Goal: Information Seeking & Learning: Learn about a topic

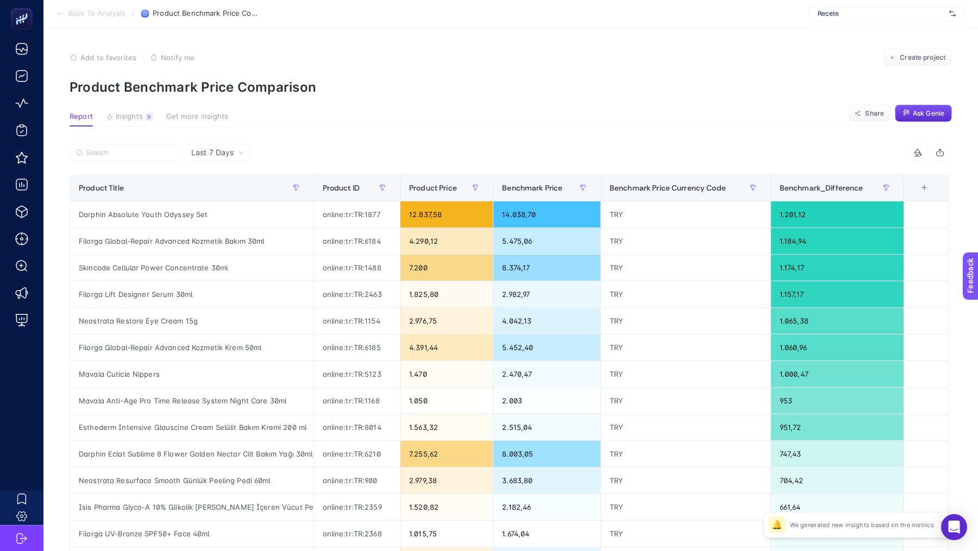
click at [861, 15] on span "Recete" at bounding box center [880, 13] width 127 height 9
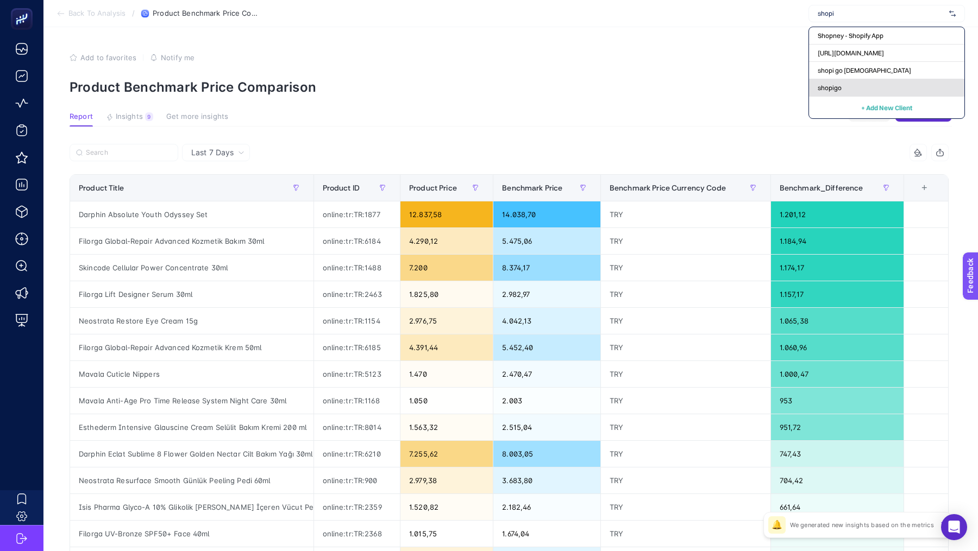
type input "shopi"
click at [843, 83] on div "shopigo" at bounding box center [886, 87] width 155 height 17
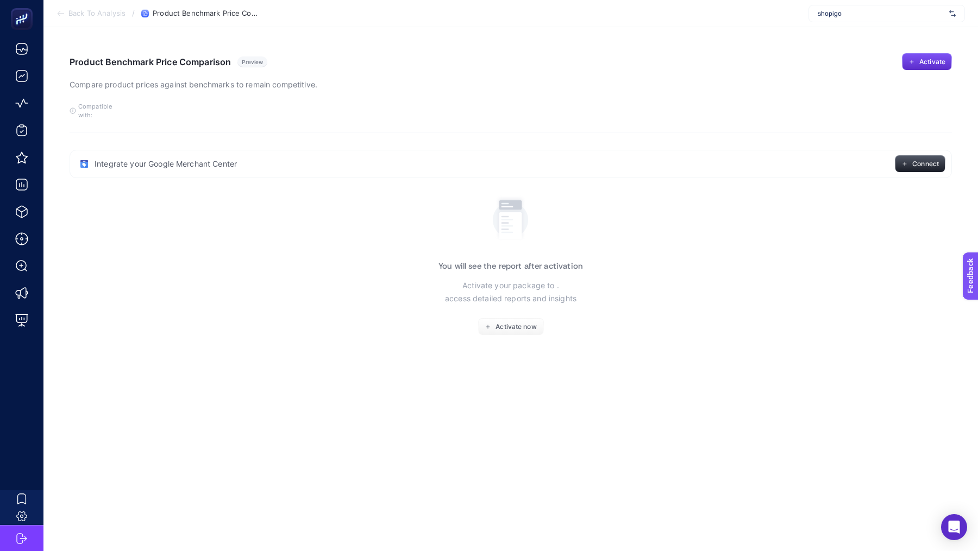
click at [844, 16] on span "shopigo" at bounding box center [880, 13] width 127 height 9
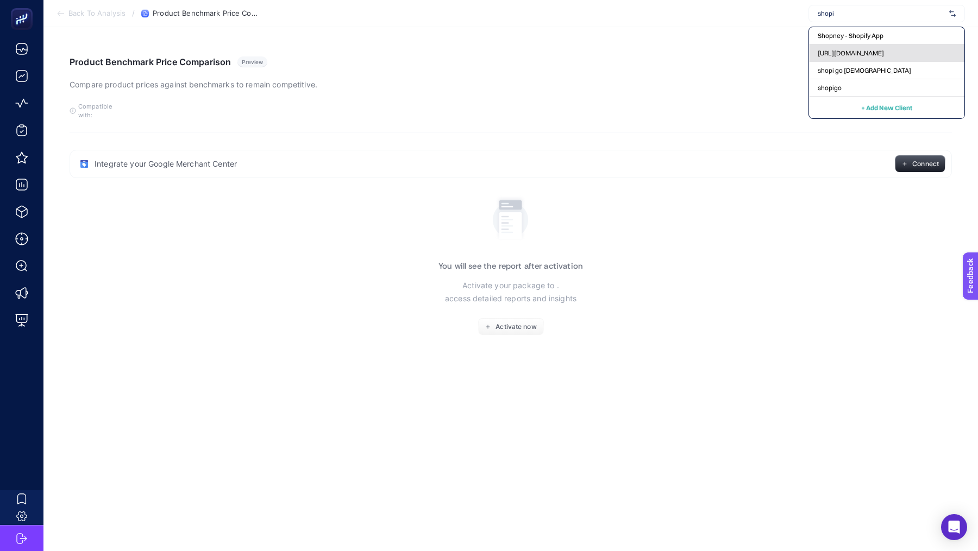
type input "shopi"
click at [854, 51] on span "[URL][DOMAIN_NAME]" at bounding box center [850, 53] width 66 height 9
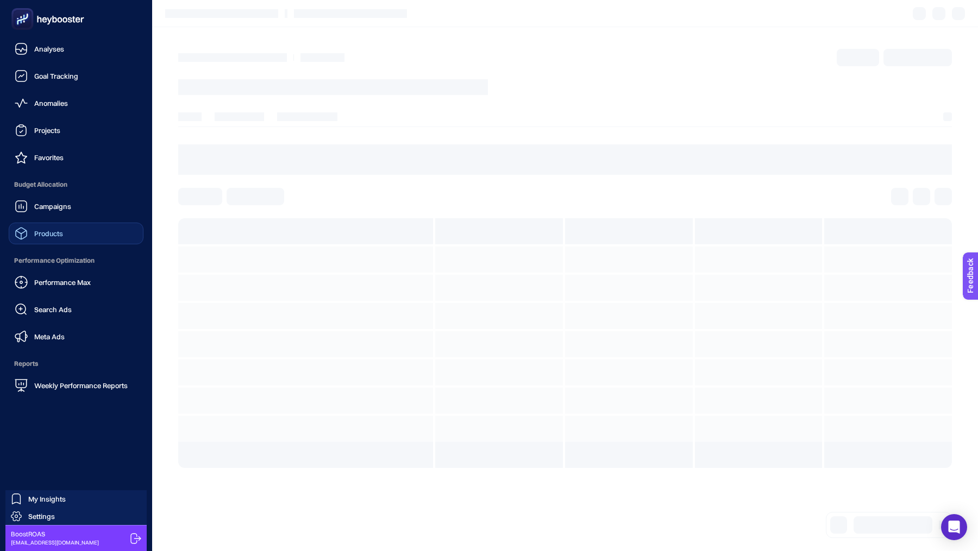
click at [60, 227] on div "Products" at bounding box center [39, 233] width 48 height 13
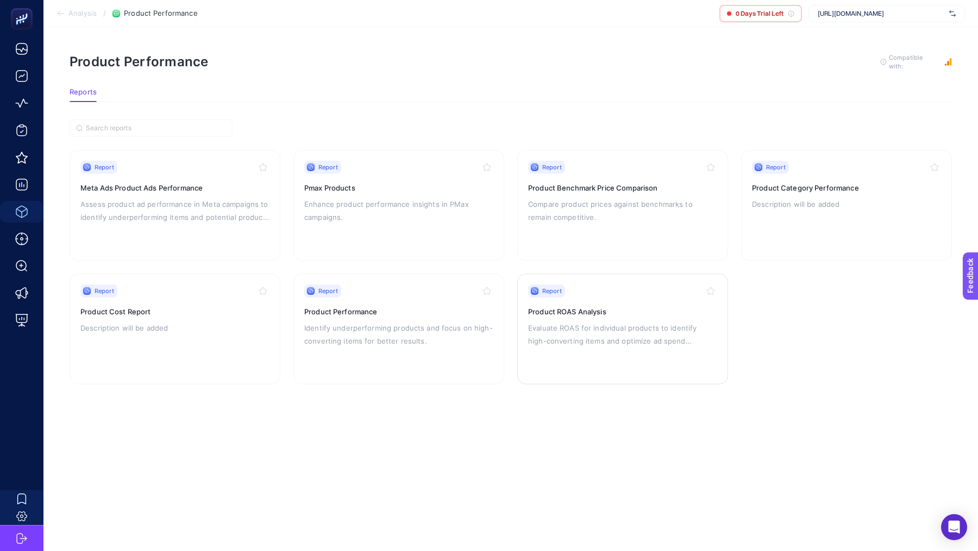
click at [608, 337] on p "Evaluate ROAS for individual products to identify high-converting items and opt…" at bounding box center [622, 335] width 189 height 26
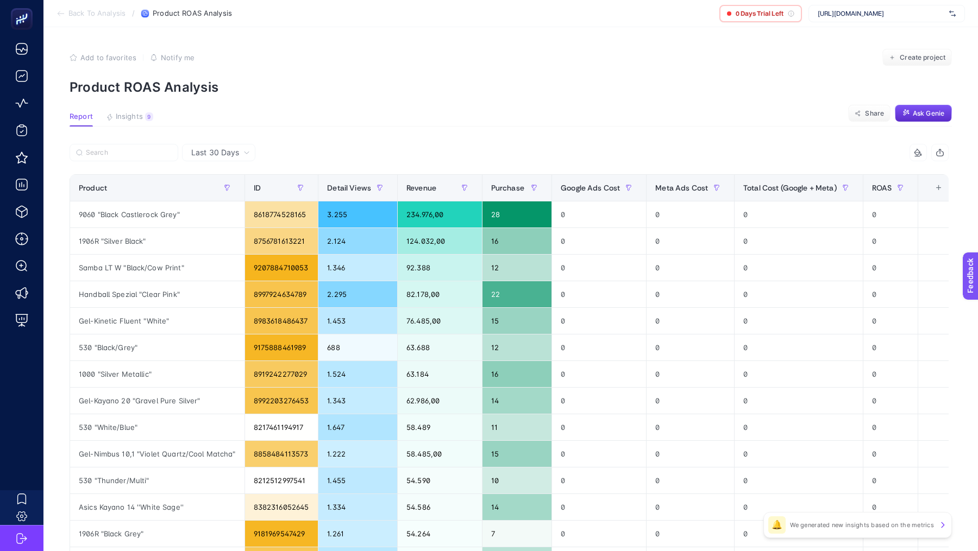
scroll to position [0, 16]
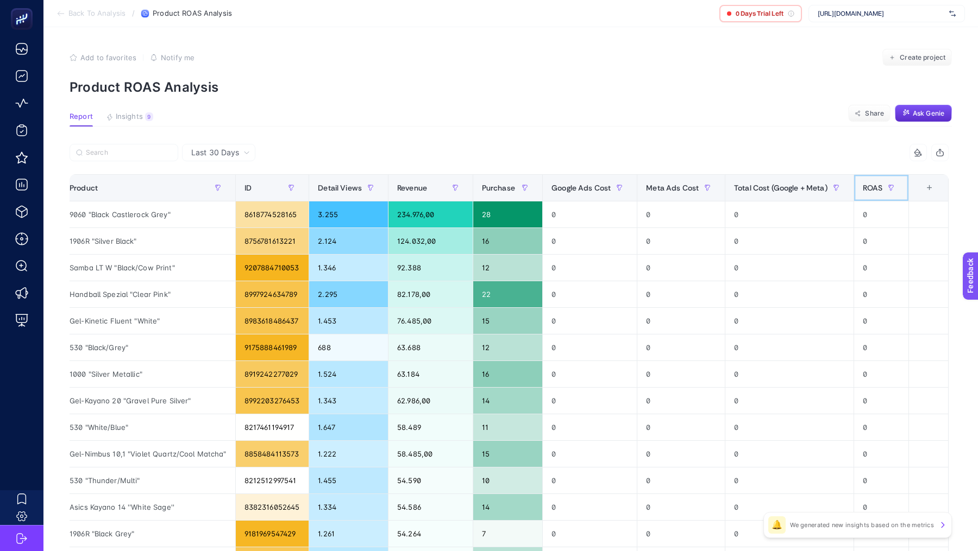
click at [881, 190] on span "ROAS" at bounding box center [873, 188] width 20 height 9
click at [878, 190] on span "ROAS" at bounding box center [873, 188] width 20 height 9
click at [120, 120] on span "Insights" at bounding box center [129, 116] width 27 height 9
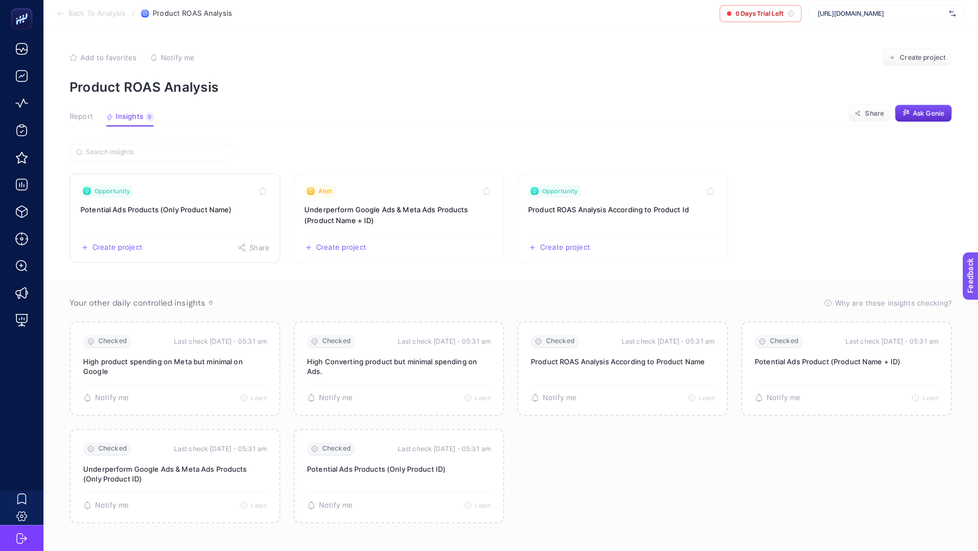
click at [213, 198] on link "Opportunity Potential Ads Products (Only Product Name) Create project Share" at bounding box center [175, 218] width 211 height 89
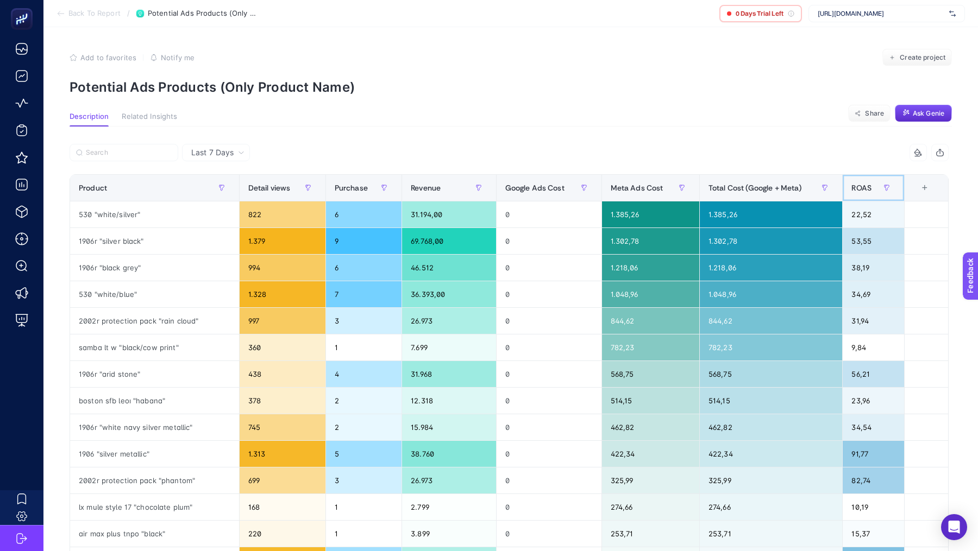
click at [864, 185] on span "ROAS" at bounding box center [861, 188] width 20 height 9
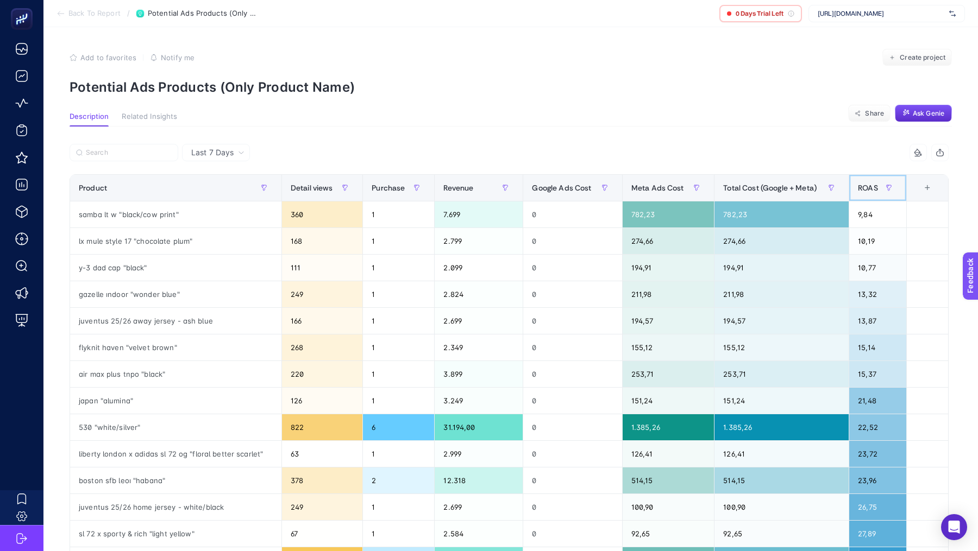
click at [864, 185] on span "ROAS" at bounding box center [868, 188] width 20 height 9
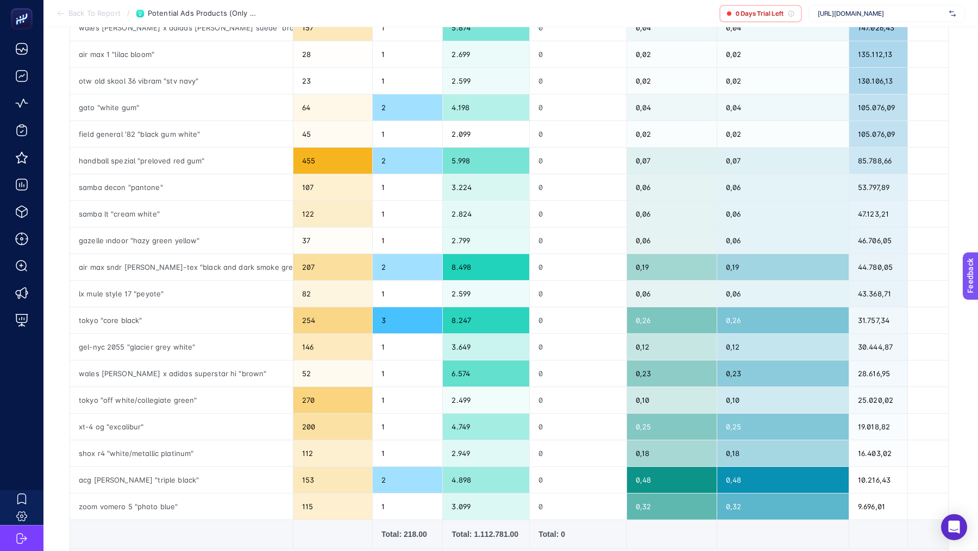
scroll to position [287, 0]
